Goal: Transaction & Acquisition: Purchase product/service

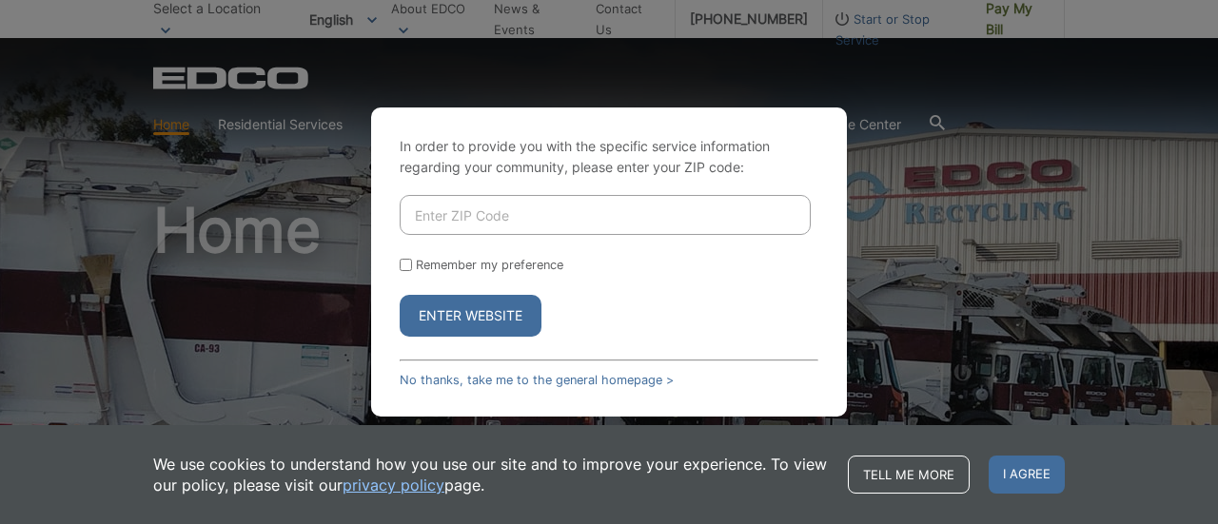
click at [564, 206] on input "Enter ZIP Code" at bounding box center [605, 215] width 411 height 40
type input "92069"
click at [514, 319] on button "Enter Website" at bounding box center [471, 316] width 142 height 42
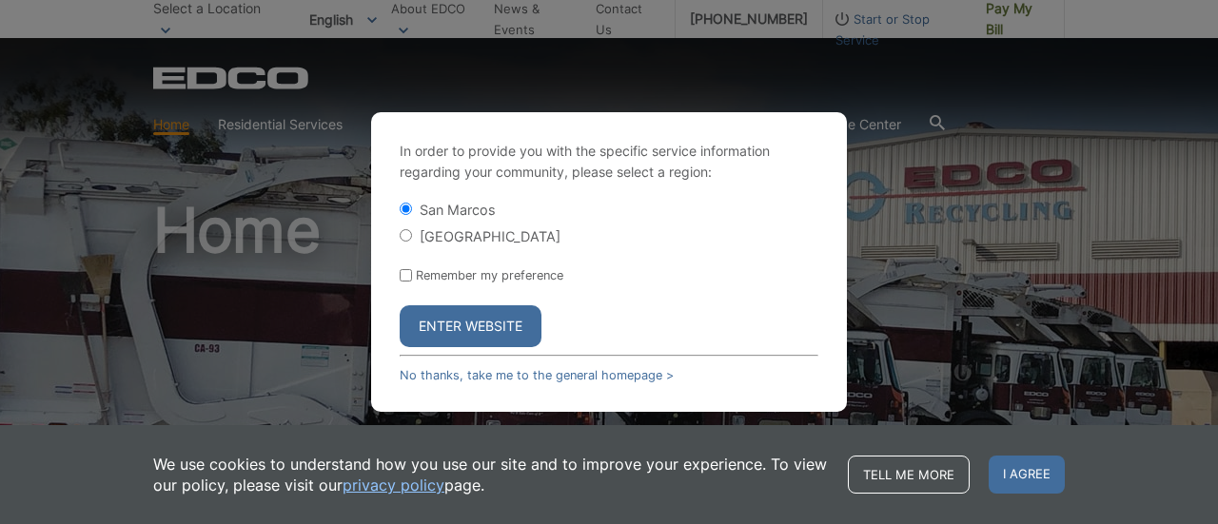
click at [501, 315] on button "Enter Website" at bounding box center [471, 326] width 142 height 42
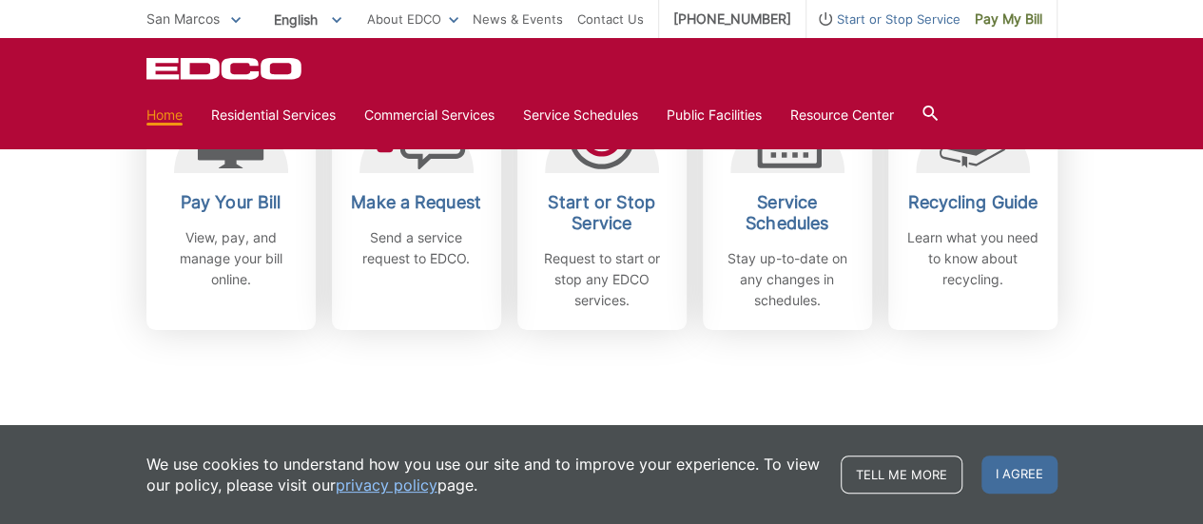
scroll to position [673, 0]
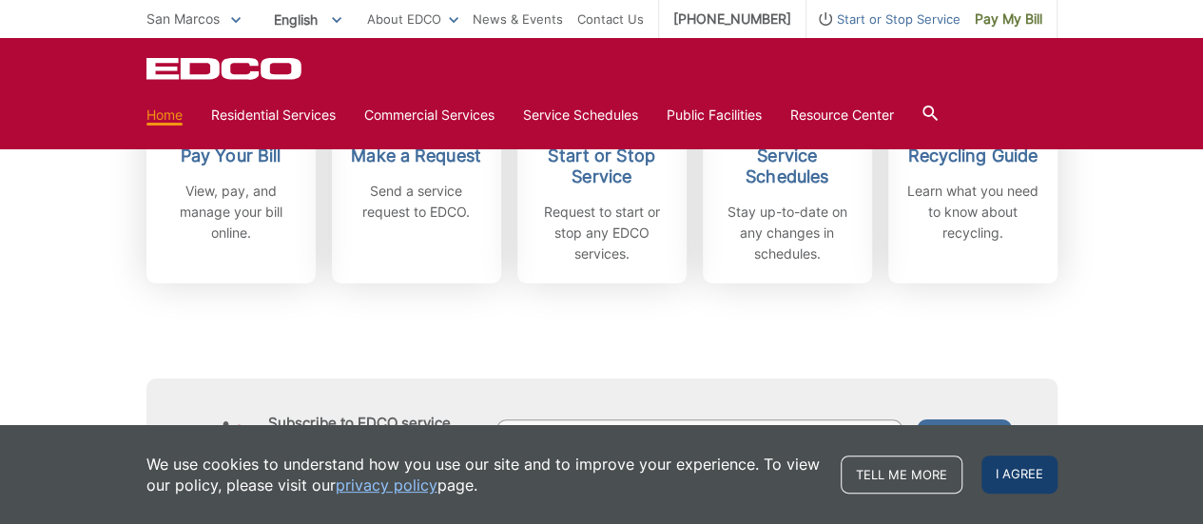
click at [1010, 475] on span "I agree" at bounding box center [1020, 475] width 76 height 38
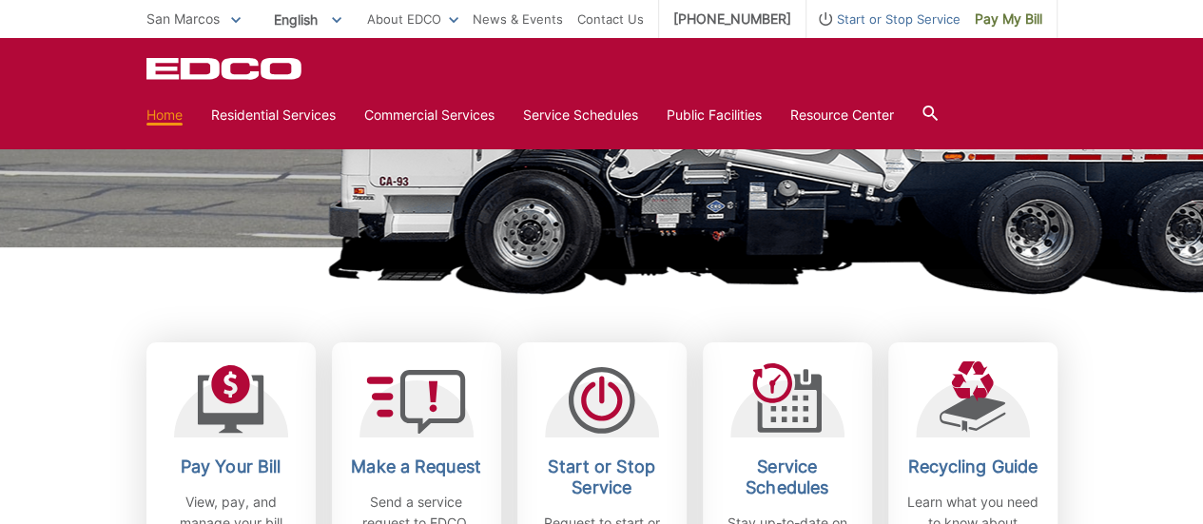
scroll to position [439, 0]
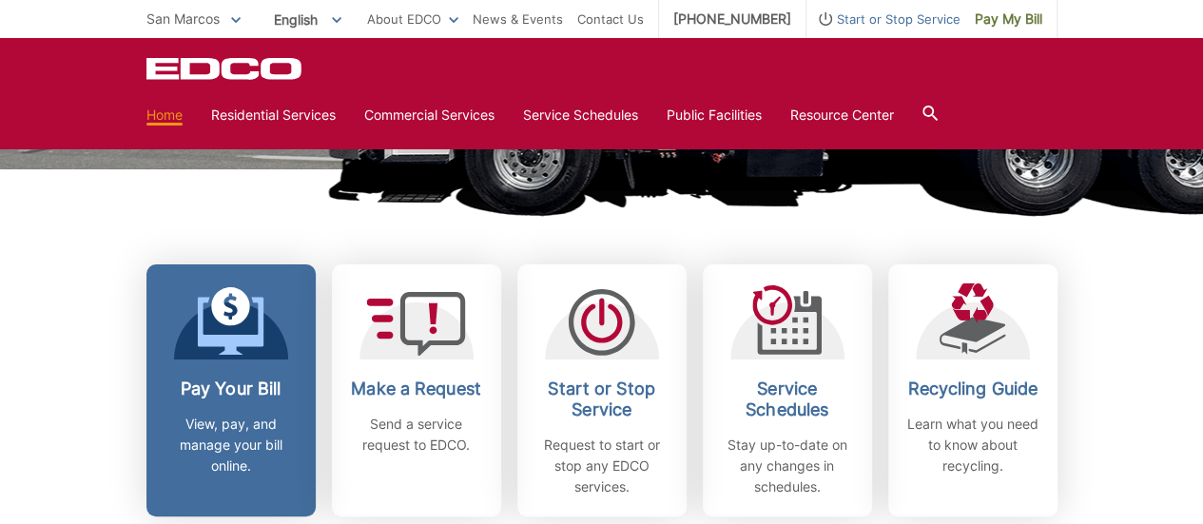
click at [271, 392] on h2 "Pay Your Bill" at bounding box center [231, 389] width 141 height 21
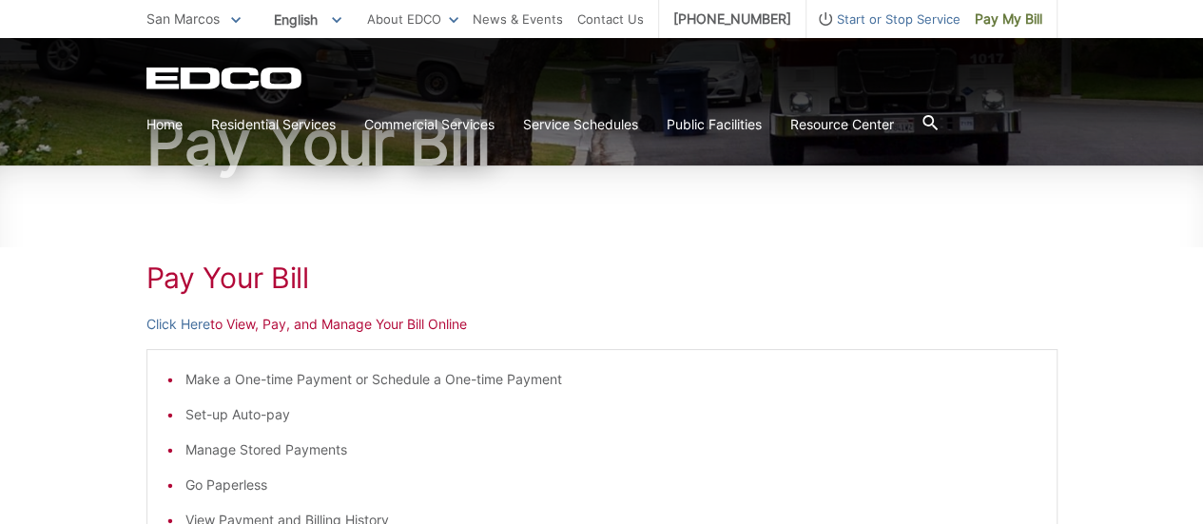
scroll to position [173, 0]
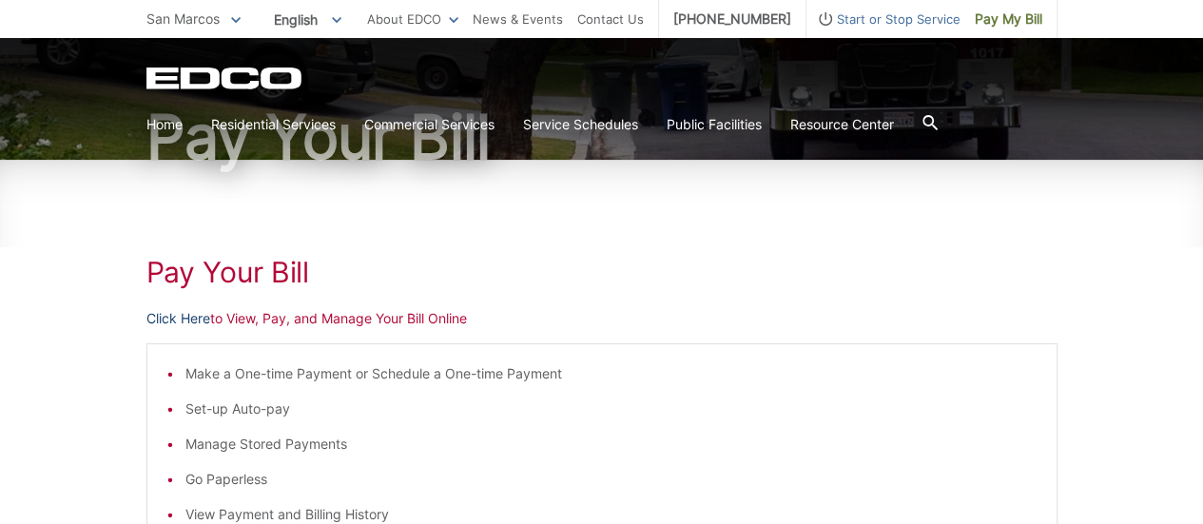
click at [197, 321] on link "Click Here" at bounding box center [178, 318] width 64 height 21
